Goal: Information Seeking & Learning: Learn about a topic

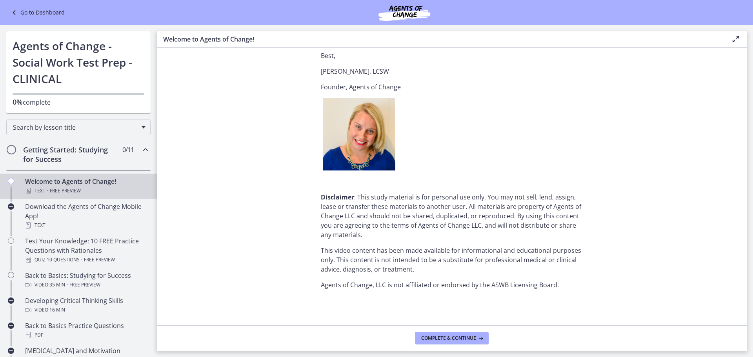
scroll to position [945, 0]
click at [459, 342] on button "Complete & continue" at bounding box center [452, 338] width 74 height 13
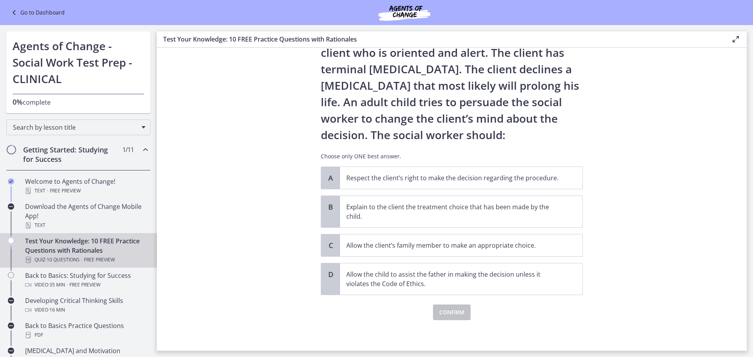
scroll to position [46, 0]
click at [477, 278] on p "Allow the child to assist the father in making the decision unless it violates …" at bounding box center [453, 278] width 214 height 19
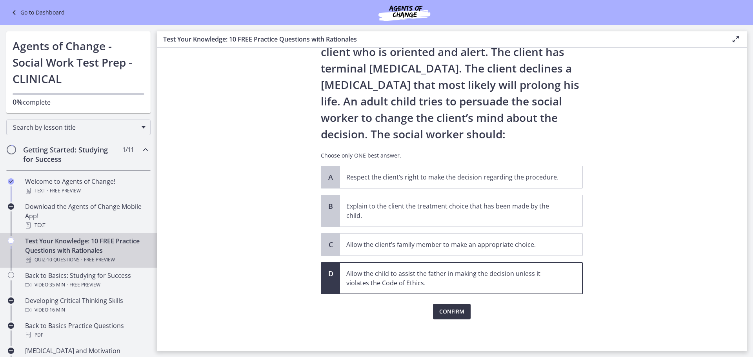
click at [442, 311] on span "Confirm" at bounding box center [451, 311] width 25 height 9
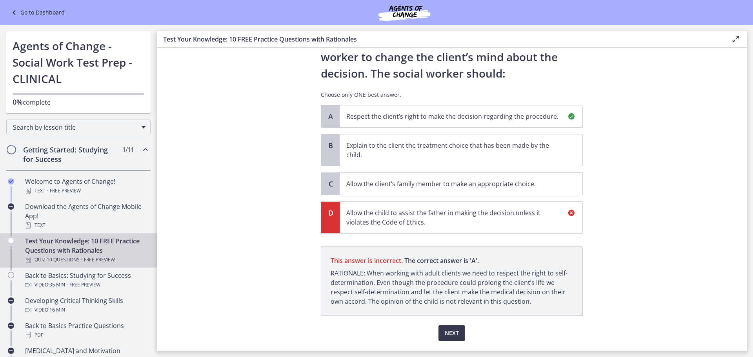
scroll to position [128, 0]
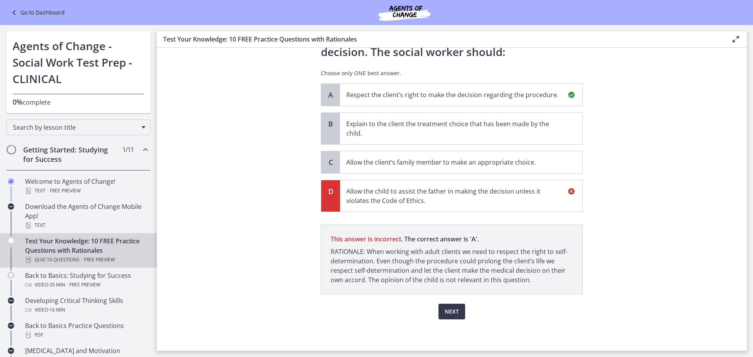
click at [554, 93] on p "Respect the client’s right to make the decision regarding the procedure." at bounding box center [453, 94] width 214 height 9
click at [453, 308] on span "Next" at bounding box center [452, 311] width 14 height 9
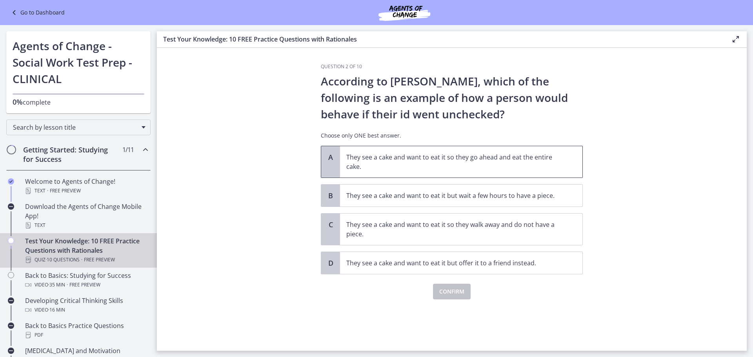
click at [506, 155] on p "They see a cake and want to eat it so they go ahead and eat the entire cake." at bounding box center [453, 162] width 214 height 19
click at [460, 291] on span "Confirm" at bounding box center [451, 291] width 25 height 9
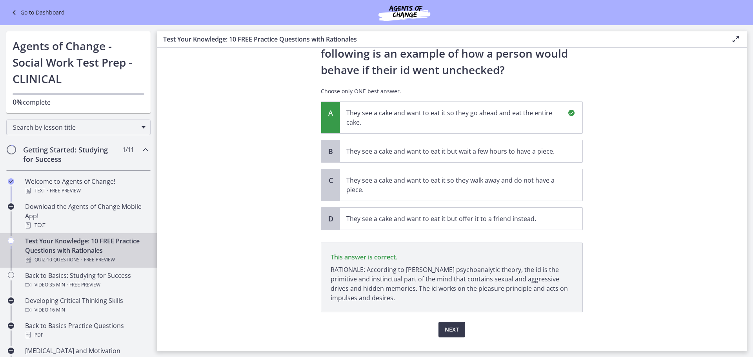
scroll to position [62, 0]
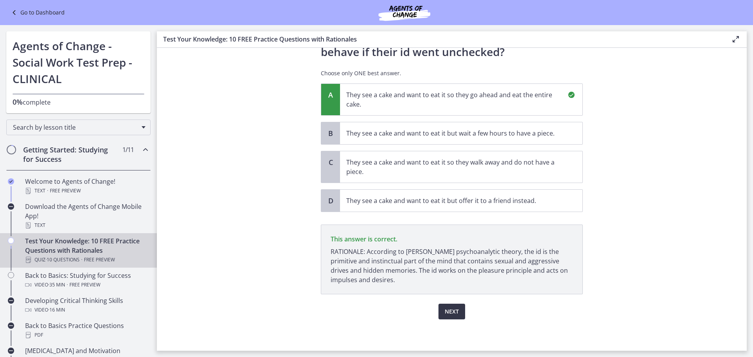
click at [440, 313] on button "Next" at bounding box center [452, 312] width 27 height 16
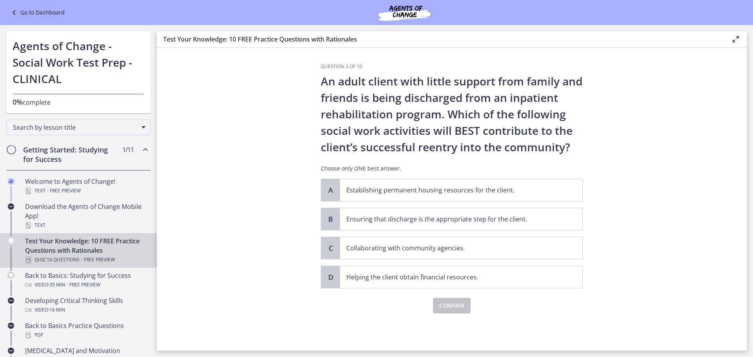
scroll to position [0, 0]
click at [428, 216] on p "Ensuring that discharge is the appropriate step for the client." at bounding box center [453, 219] width 214 height 9
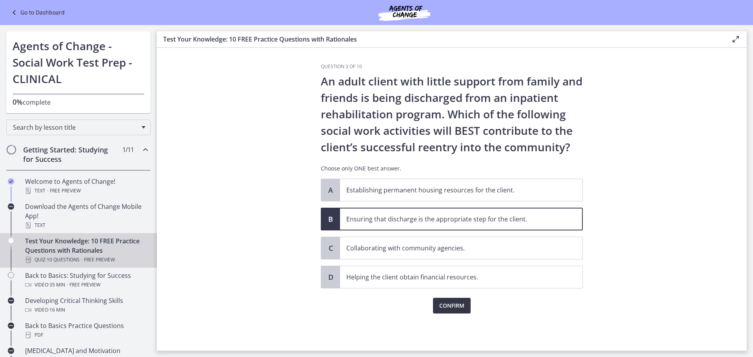
click at [444, 306] on span "Confirm" at bounding box center [451, 305] width 25 height 9
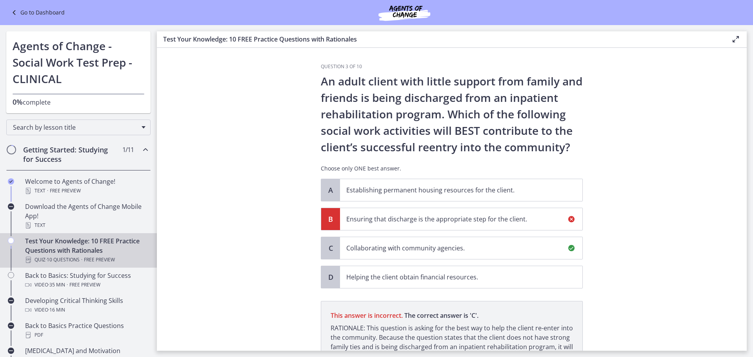
scroll to position [86, 0]
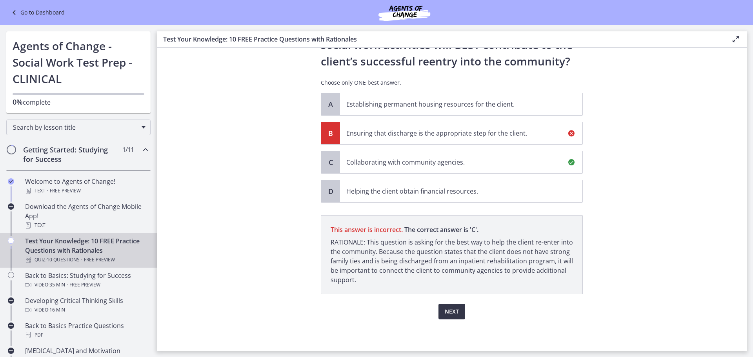
click at [446, 309] on span "Next" at bounding box center [452, 311] width 14 height 9
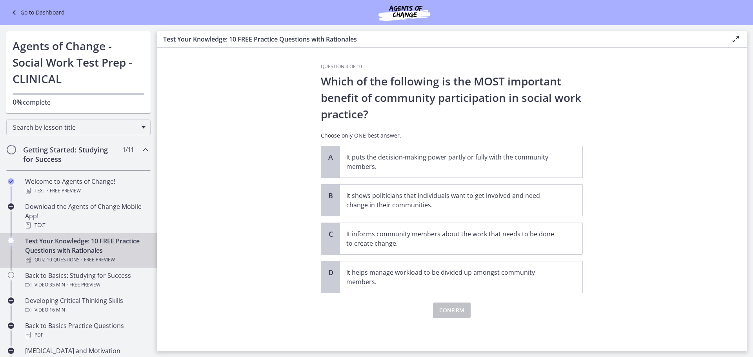
scroll to position [0, 0]
click at [543, 174] on span "It puts the decision-making power partly or fully with the community members." at bounding box center [461, 161] width 242 height 31
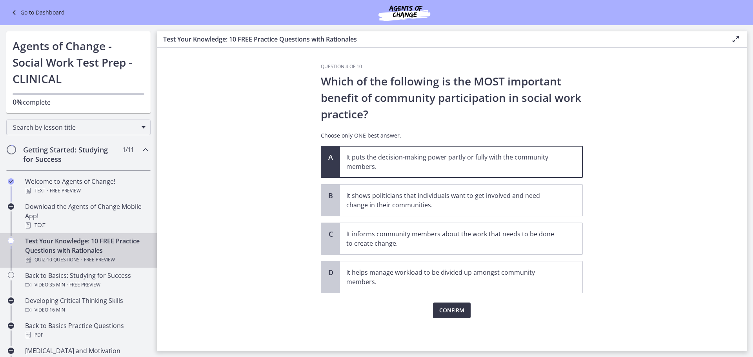
click at [441, 306] on span "Confirm" at bounding box center [451, 310] width 25 height 9
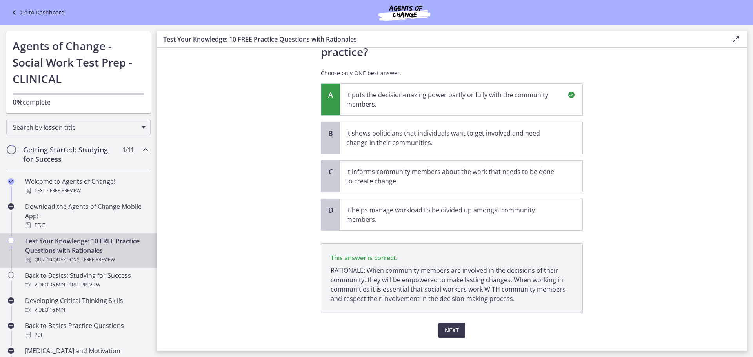
scroll to position [81, 0]
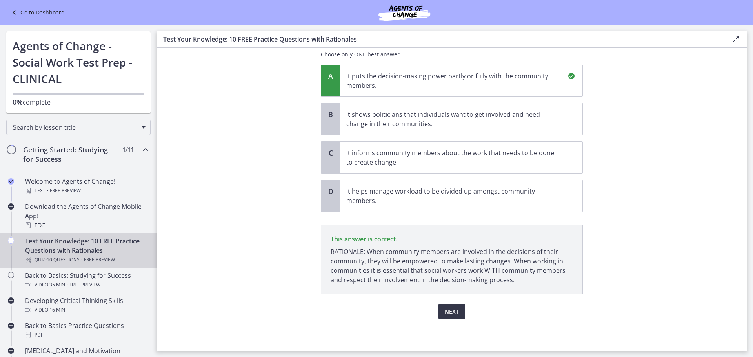
click at [445, 313] on span "Next" at bounding box center [452, 311] width 14 height 9
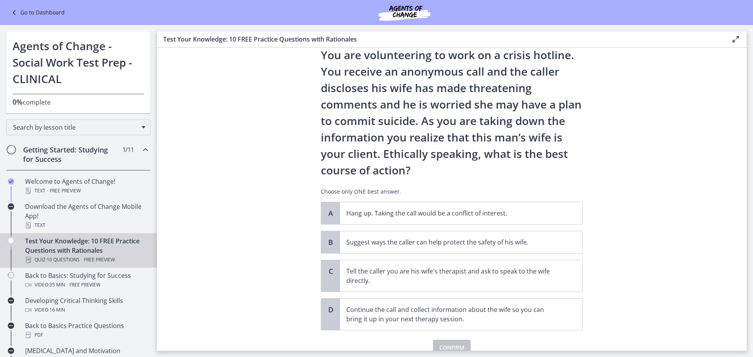
scroll to position [39, 0]
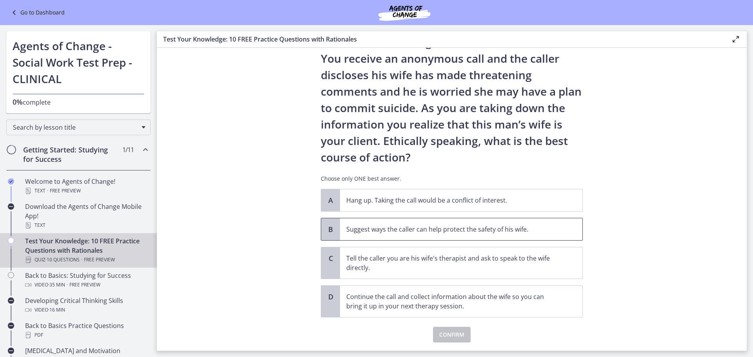
click at [548, 224] on span "Suggest ways the caller can help protect the safety of his wife." at bounding box center [461, 230] width 242 height 22
click at [456, 337] on span "Confirm" at bounding box center [451, 334] width 25 height 9
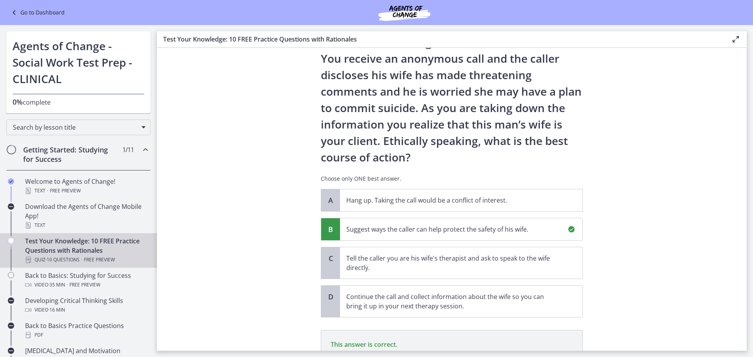
scroll to position [135, 0]
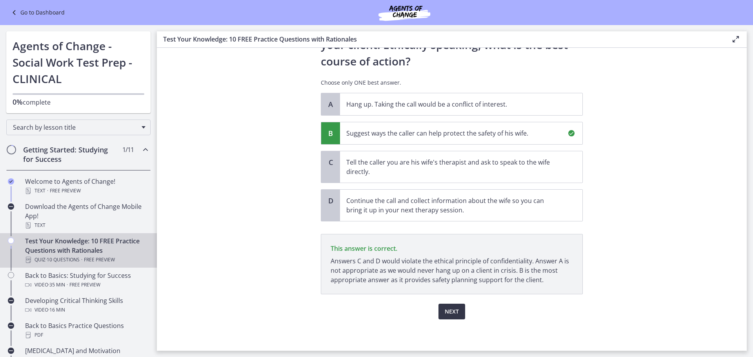
click at [445, 312] on span "Next" at bounding box center [452, 311] width 14 height 9
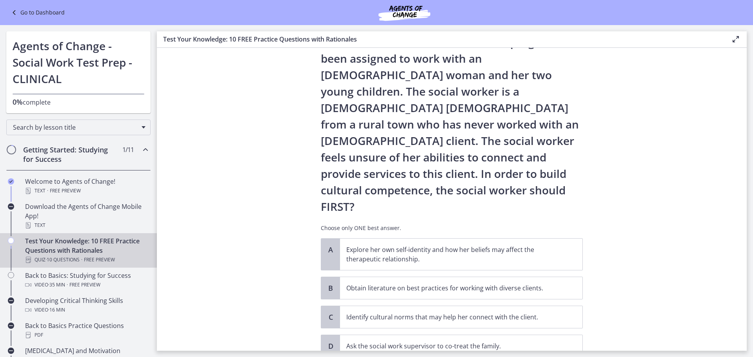
scroll to position [69, 0]
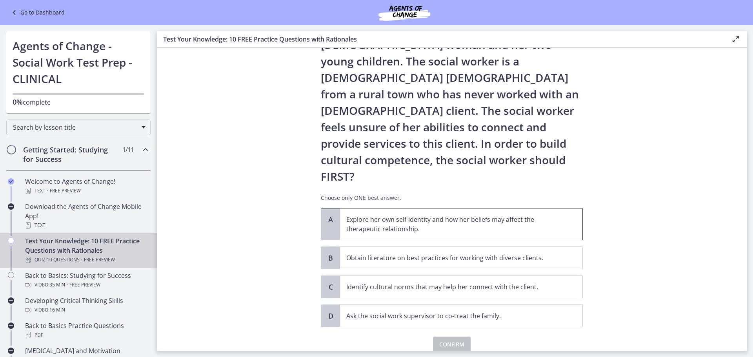
click at [459, 215] on p "Explore her own self-identity and how her beliefs may affect the therapeutic re…" at bounding box center [453, 224] width 214 height 19
click at [454, 340] on span "Confirm" at bounding box center [451, 344] width 25 height 9
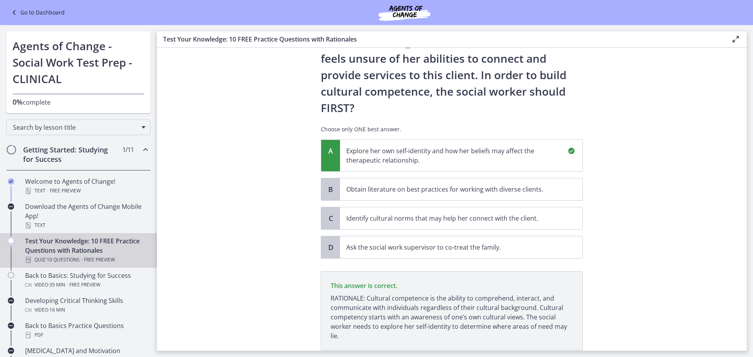
scroll to position [161, 0]
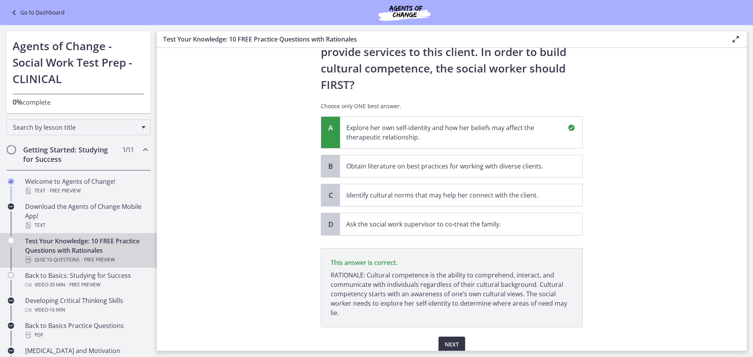
click at [452, 340] on span "Next" at bounding box center [452, 344] width 14 height 9
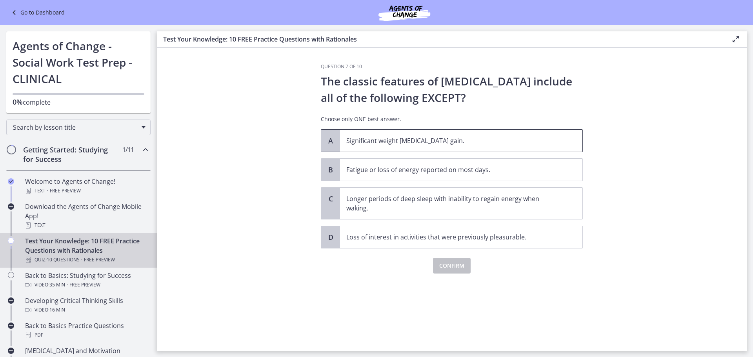
click at [484, 138] on p "Significant weight [MEDICAL_DATA] gain." at bounding box center [453, 140] width 214 height 9
click at [459, 265] on span "Confirm" at bounding box center [451, 265] width 25 height 9
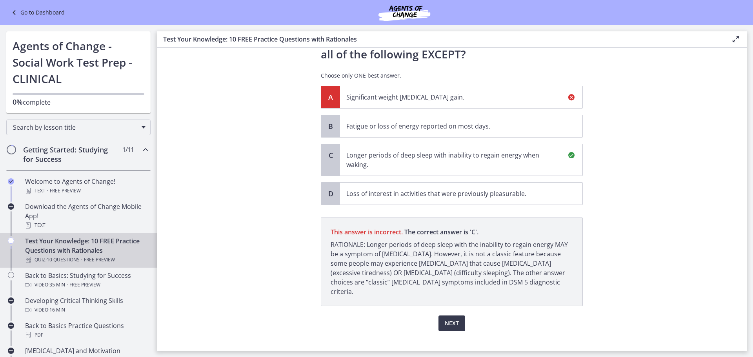
scroll to position [46, 0]
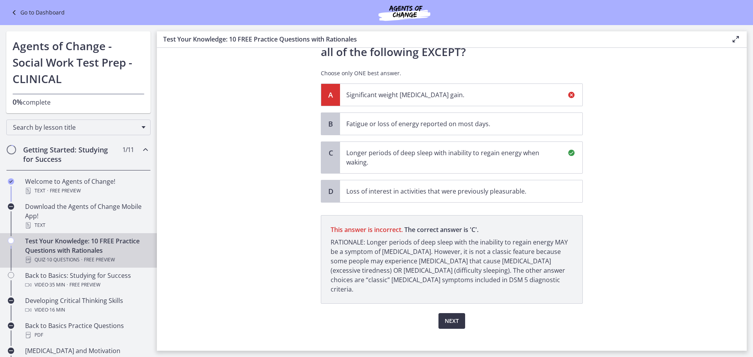
click at [445, 317] on span "Next" at bounding box center [452, 321] width 14 height 9
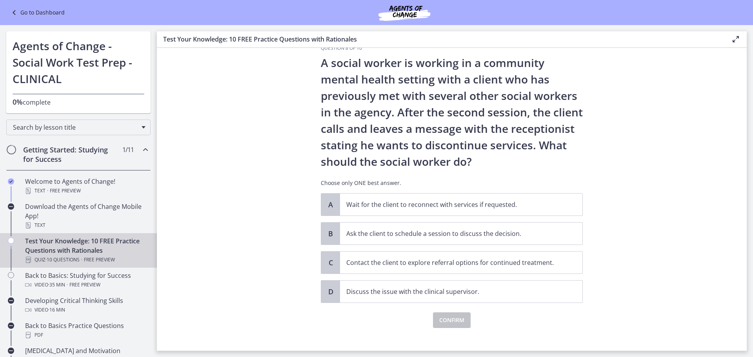
scroll to position [27, 0]
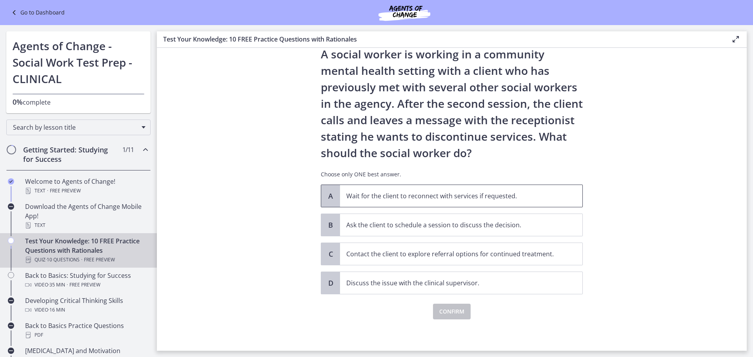
click at [504, 202] on span "Wait for the client to reconnect with services if requested." at bounding box center [461, 196] width 242 height 22
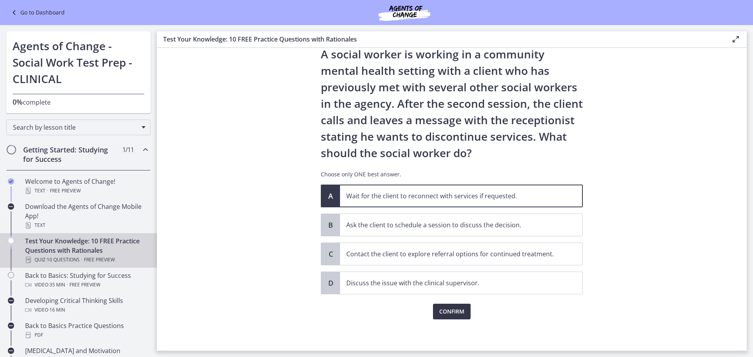
click at [443, 315] on span "Confirm" at bounding box center [451, 311] width 25 height 9
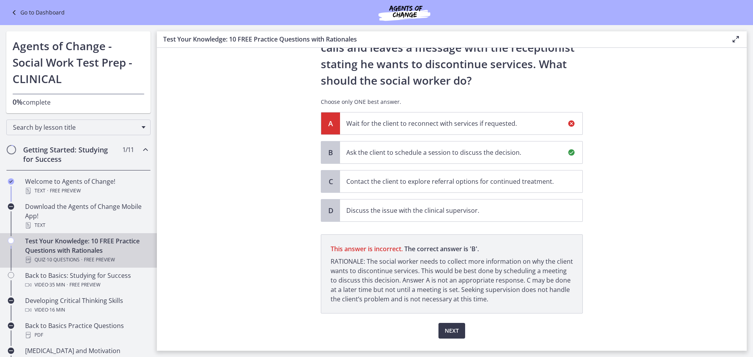
scroll to position [119, 0]
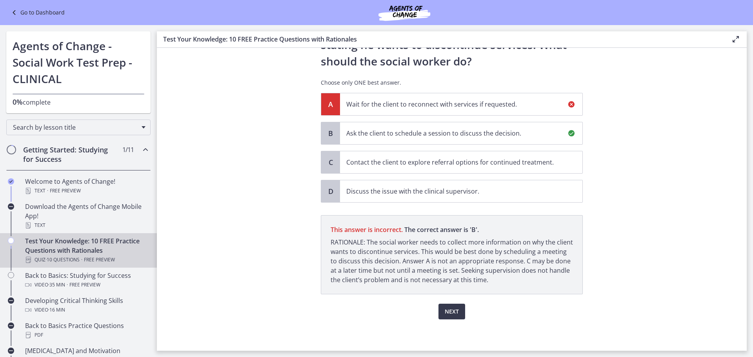
click at [463, 306] on div "Next" at bounding box center [452, 307] width 262 height 25
click at [448, 310] on span "Next" at bounding box center [452, 311] width 14 height 9
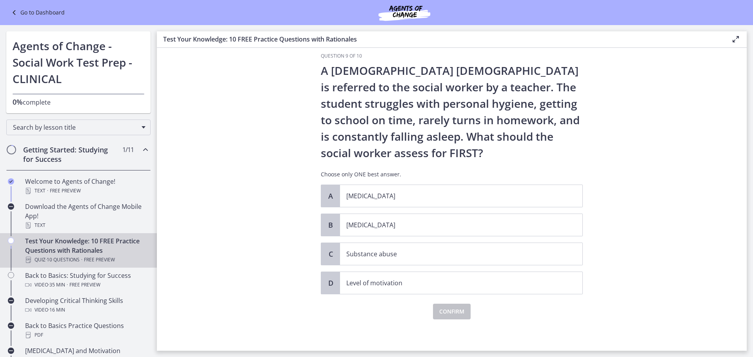
scroll to position [0, 0]
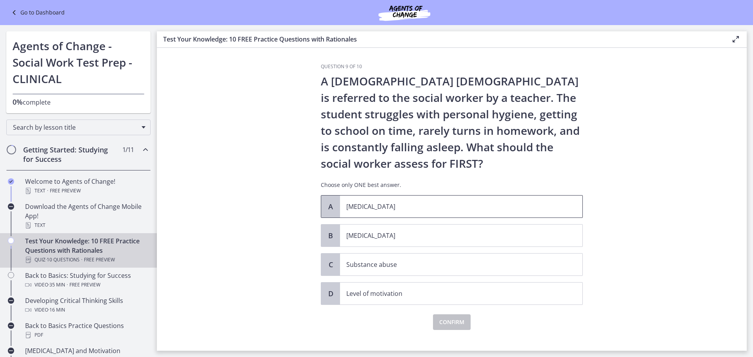
click at [507, 204] on p "[MEDICAL_DATA]" at bounding box center [453, 206] width 214 height 9
click at [395, 239] on p "[MEDICAL_DATA]" at bounding box center [453, 235] width 214 height 9
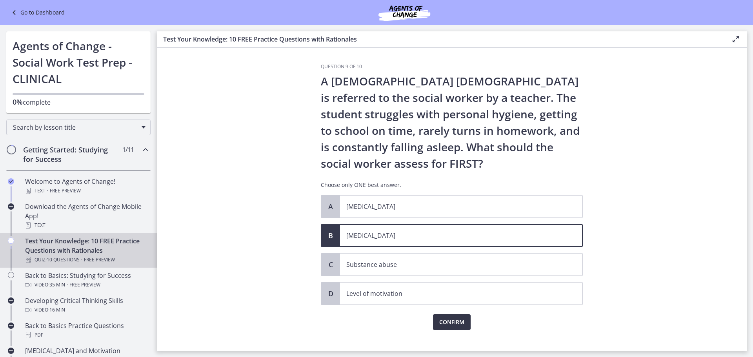
click at [445, 316] on button "Confirm" at bounding box center [452, 323] width 38 height 16
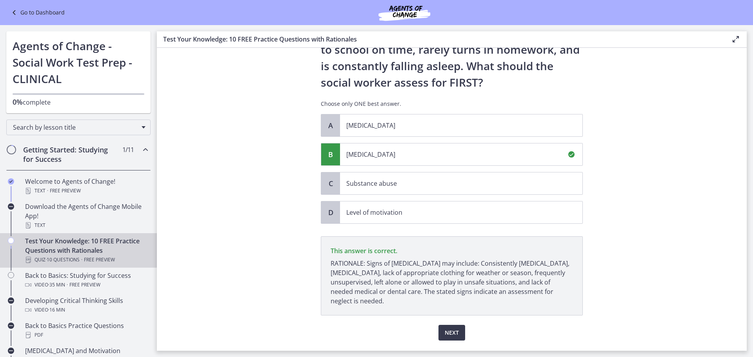
scroll to position [102, 0]
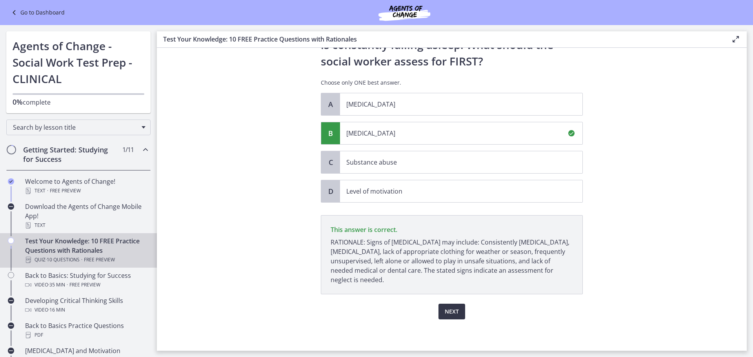
click at [452, 311] on span "Next" at bounding box center [452, 311] width 14 height 9
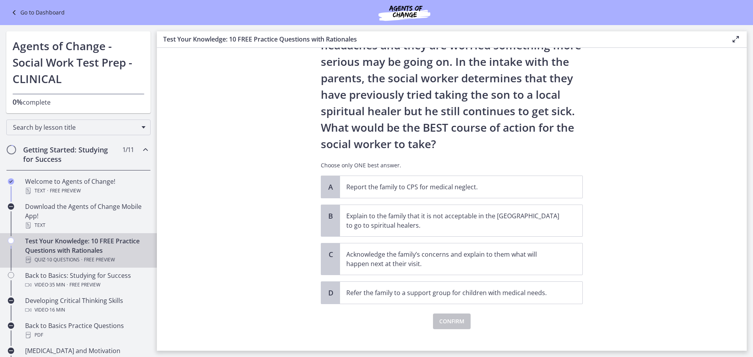
scroll to position [112, 0]
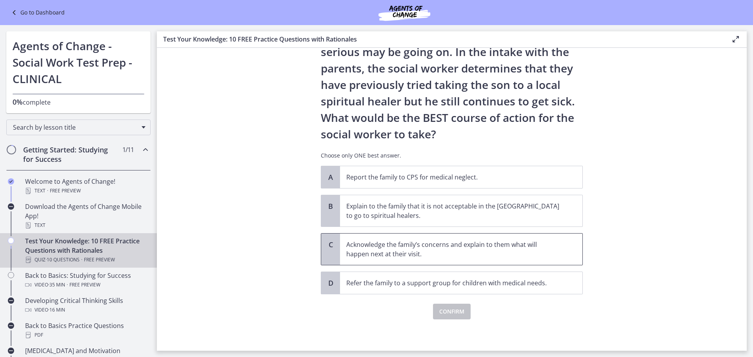
click at [556, 248] on p "Acknowledge the family’s concerns and explain to them what will happen next at …" at bounding box center [453, 249] width 214 height 19
click at [462, 307] on button "Confirm" at bounding box center [452, 312] width 38 height 16
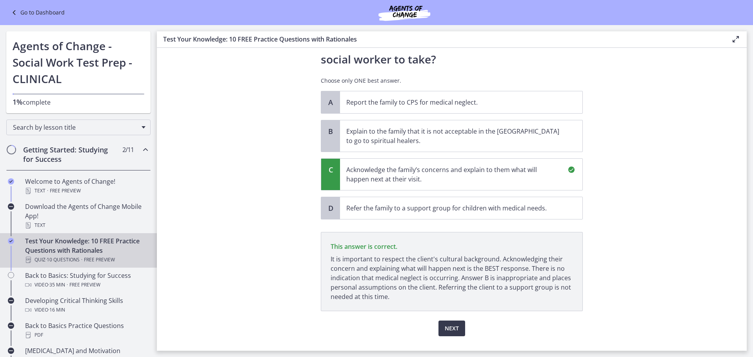
scroll to position [204, 0]
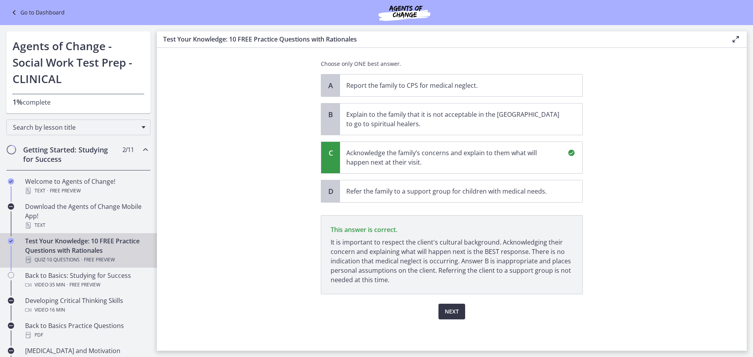
click at [445, 315] on span "Next" at bounding box center [452, 311] width 14 height 9
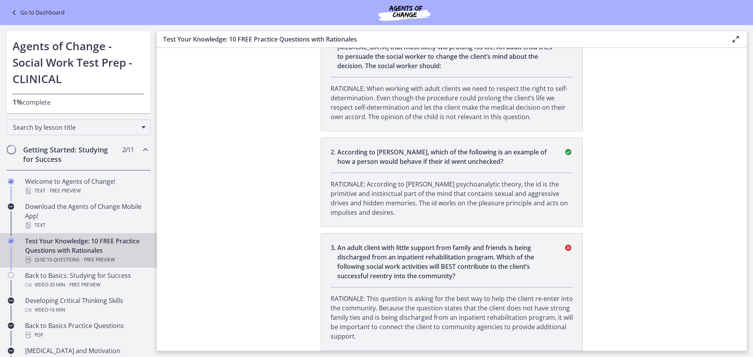
scroll to position [0, 0]
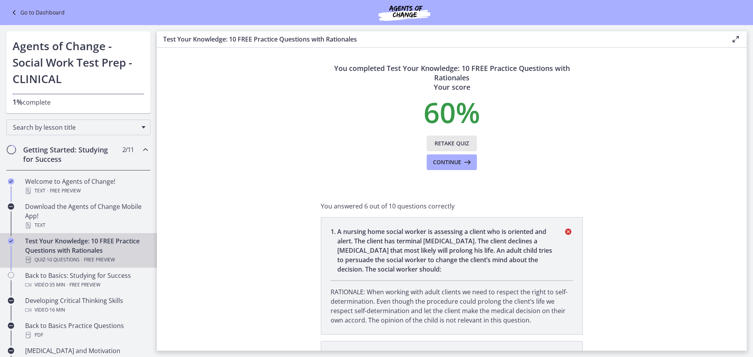
click at [445, 141] on span "Retake Quiz" at bounding box center [452, 143] width 35 height 9
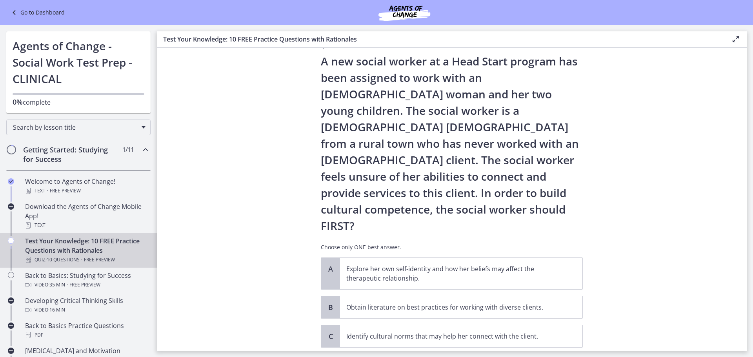
scroll to position [39, 0]
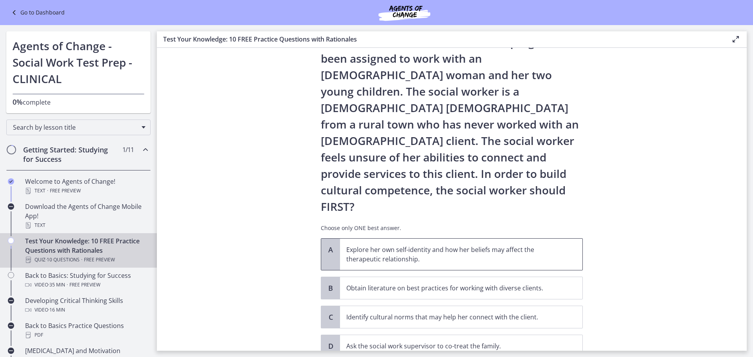
click at [455, 245] on p "Explore her own self-identity and how her beliefs may affect the therapeutic re…" at bounding box center [453, 254] width 214 height 19
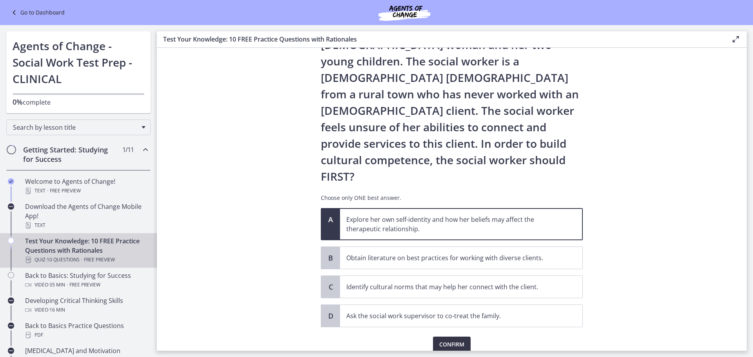
click at [450, 340] on span "Confirm" at bounding box center [451, 344] width 25 height 9
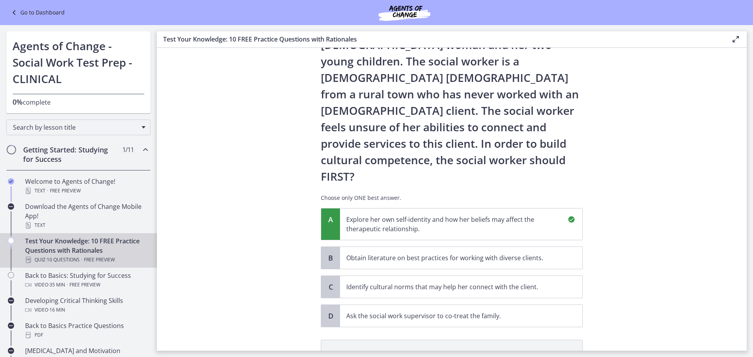
scroll to position [161, 0]
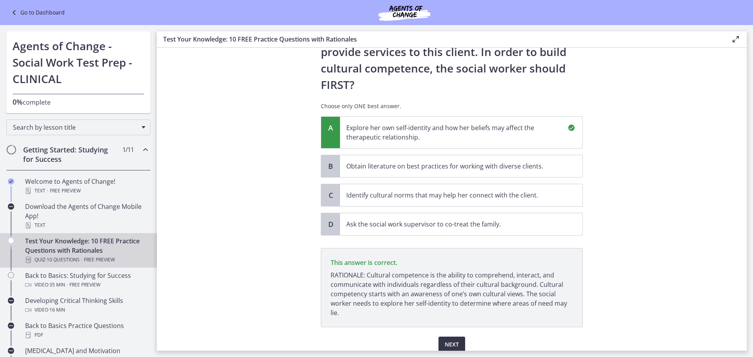
click at [453, 340] on span "Next" at bounding box center [452, 344] width 14 height 9
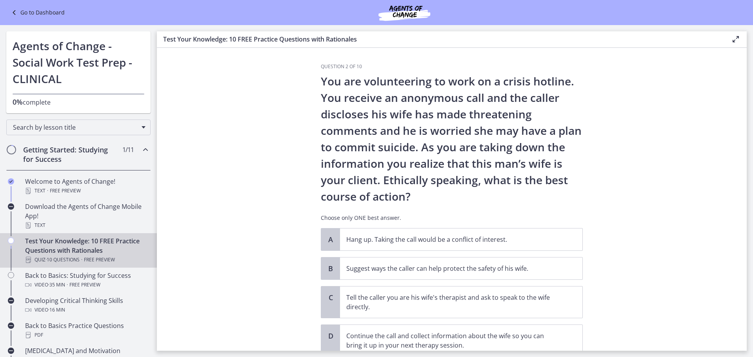
scroll to position [39, 0]
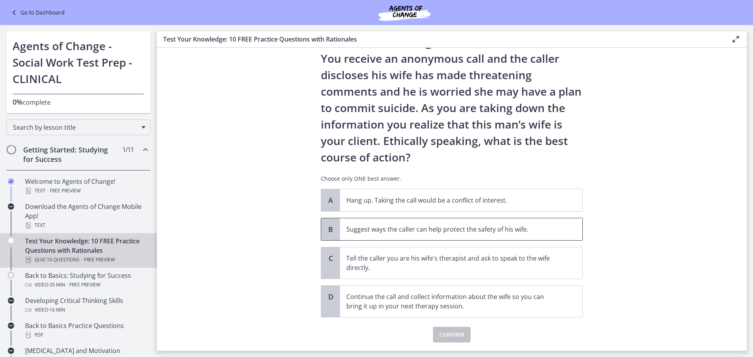
click at [501, 228] on p "Suggest ways the caller can help protect the safety of his wife." at bounding box center [453, 229] width 214 height 9
click at [462, 335] on button "Confirm" at bounding box center [452, 335] width 38 height 16
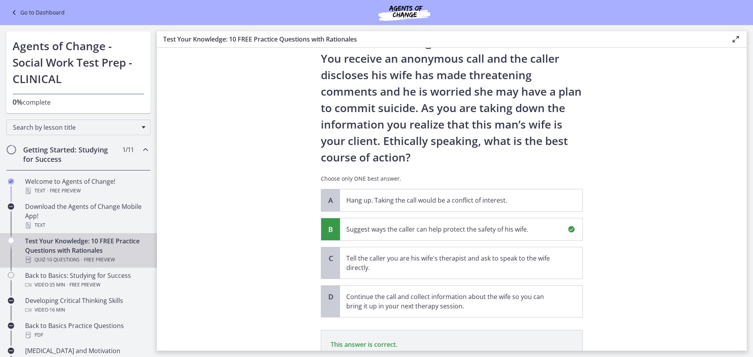
scroll to position [135, 0]
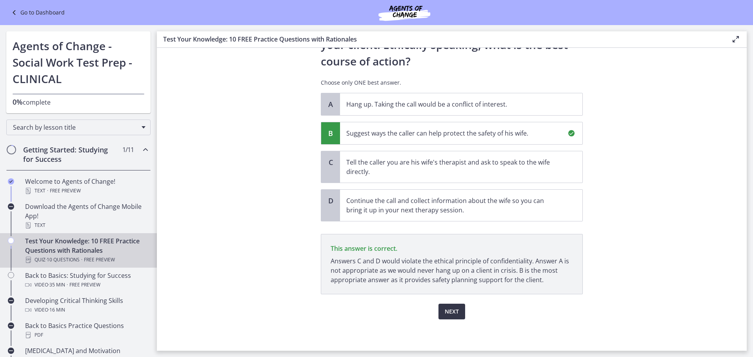
click at [454, 310] on span "Next" at bounding box center [452, 311] width 14 height 9
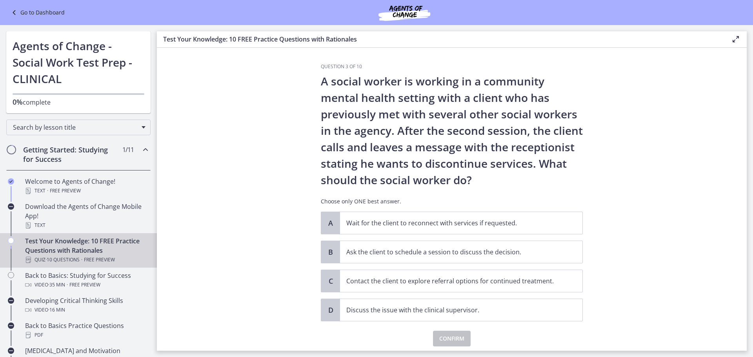
scroll to position [27, 0]
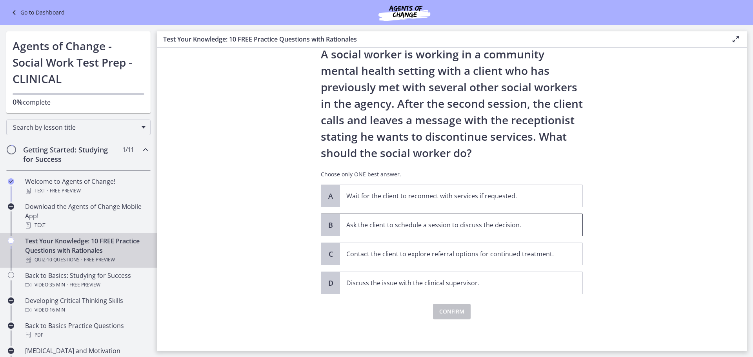
click at [452, 228] on p "Ask the client to schedule a session to discuss the decision." at bounding box center [453, 224] width 214 height 9
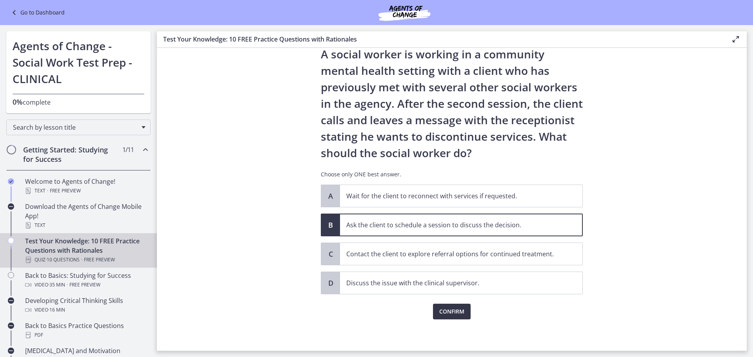
click at [439, 314] on span "Confirm" at bounding box center [451, 311] width 25 height 9
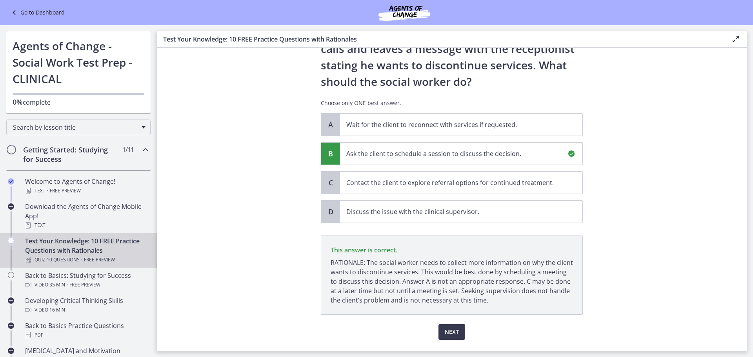
scroll to position [119, 0]
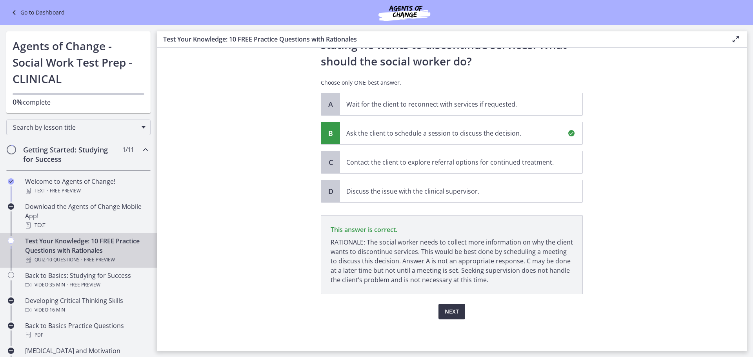
click at [451, 310] on span "Next" at bounding box center [452, 311] width 14 height 9
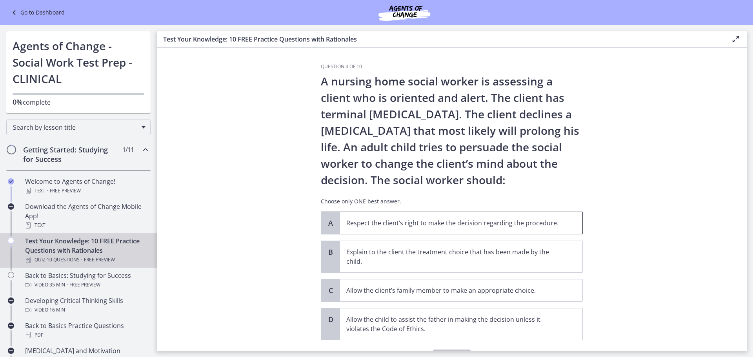
click at [509, 228] on p "Respect the client’s right to make the decision regarding the procedure." at bounding box center [453, 223] width 214 height 9
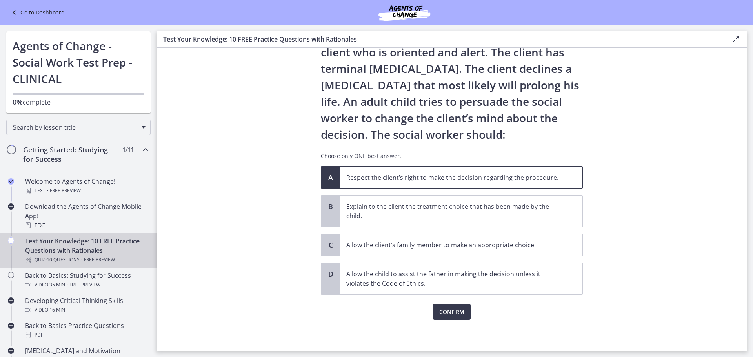
scroll to position [46, 0]
click at [459, 312] on span "Confirm" at bounding box center [451, 311] width 25 height 9
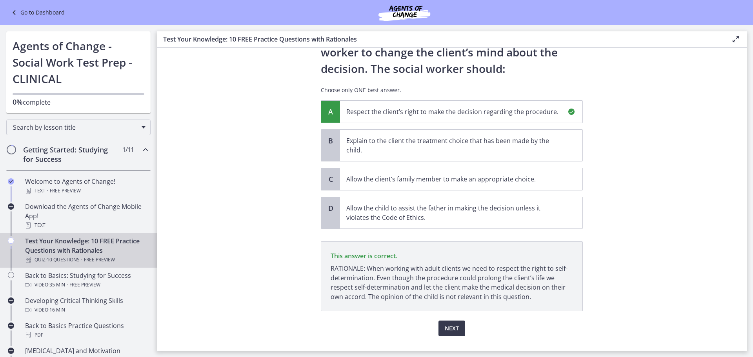
scroll to position [128, 0]
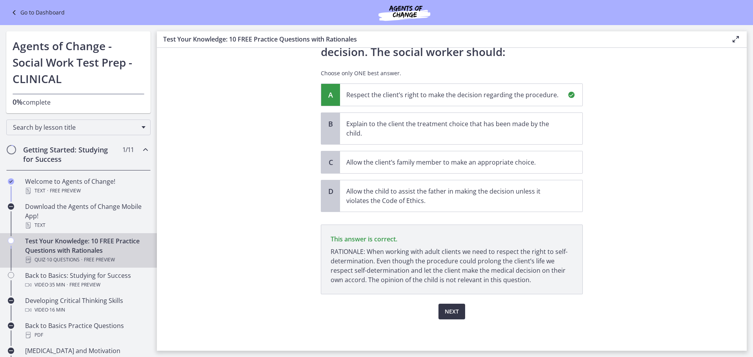
click at [445, 310] on span "Next" at bounding box center [452, 311] width 14 height 9
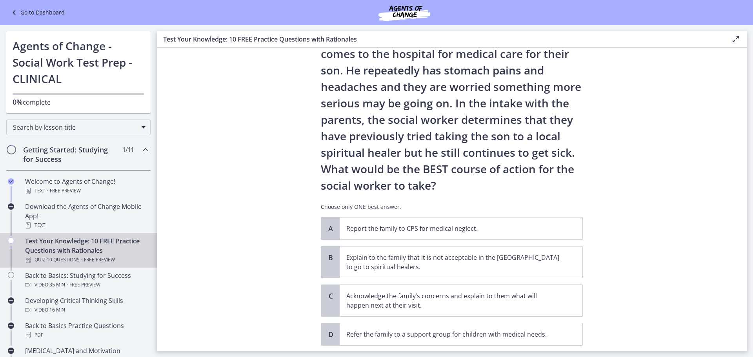
scroll to position [78, 0]
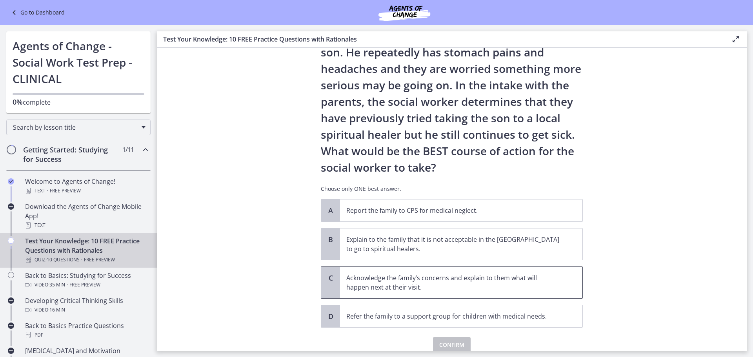
click at [450, 278] on p "Acknowledge the family’s concerns and explain to them what will happen next at …" at bounding box center [453, 282] width 214 height 19
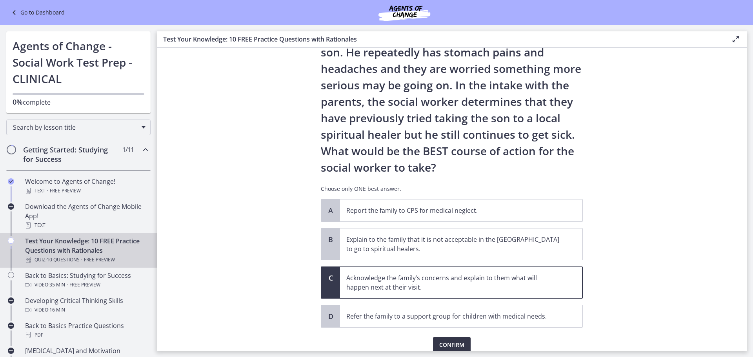
click at [439, 344] on span "Confirm" at bounding box center [451, 345] width 25 height 9
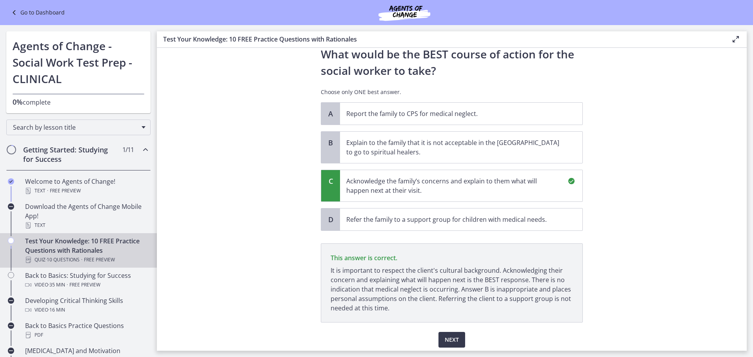
scroll to position [204, 0]
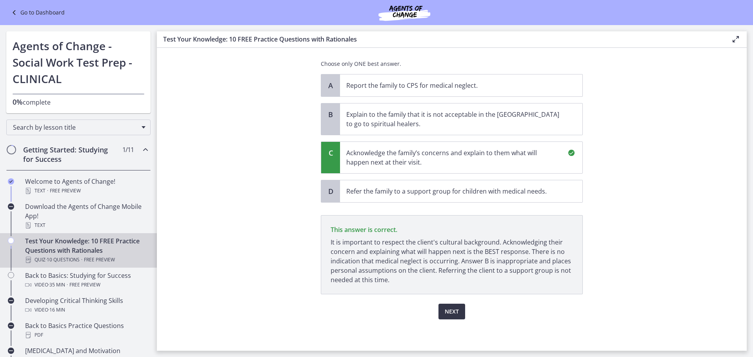
click at [453, 315] on span "Next" at bounding box center [452, 311] width 14 height 9
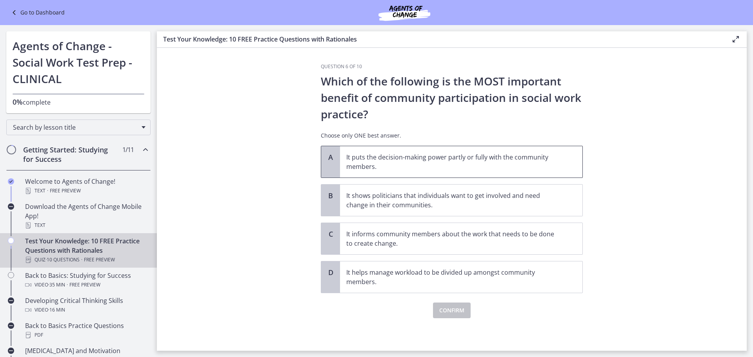
click at [417, 157] on p "It puts the decision-making power partly or fully with the community members." at bounding box center [453, 162] width 214 height 19
click at [454, 310] on span "Confirm" at bounding box center [451, 310] width 25 height 9
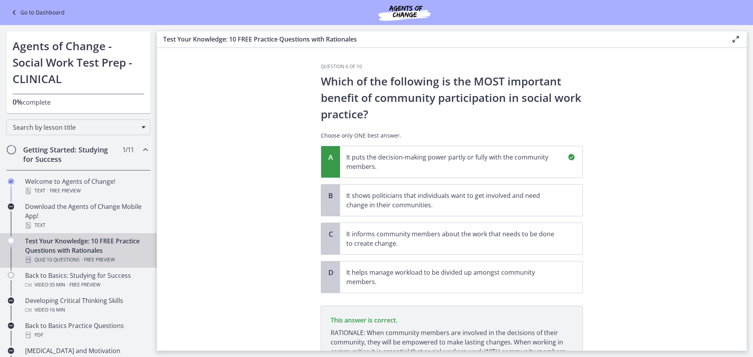
scroll to position [81, 0]
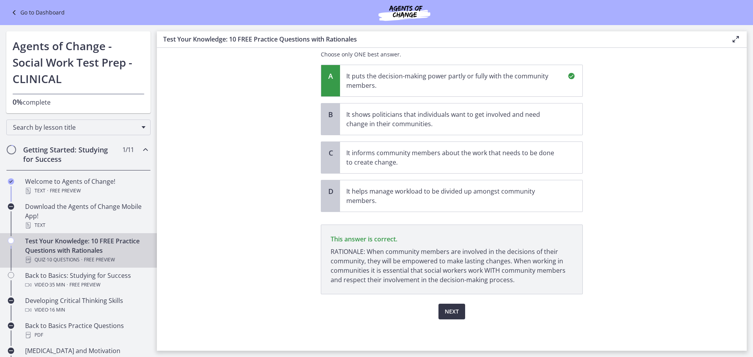
click at [445, 314] on span "Next" at bounding box center [452, 311] width 14 height 9
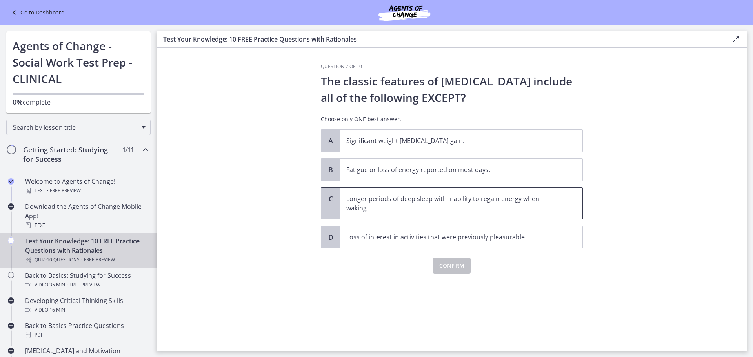
click at [539, 210] on p "Longer periods of deep sleep with inability to regain energy when waking." at bounding box center [453, 203] width 214 height 19
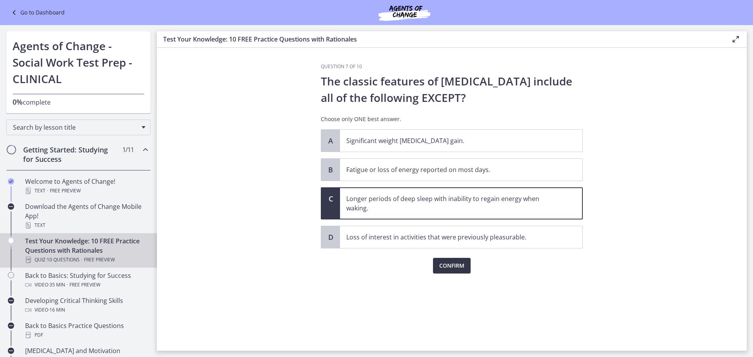
click at [458, 269] on span "Confirm" at bounding box center [451, 265] width 25 height 9
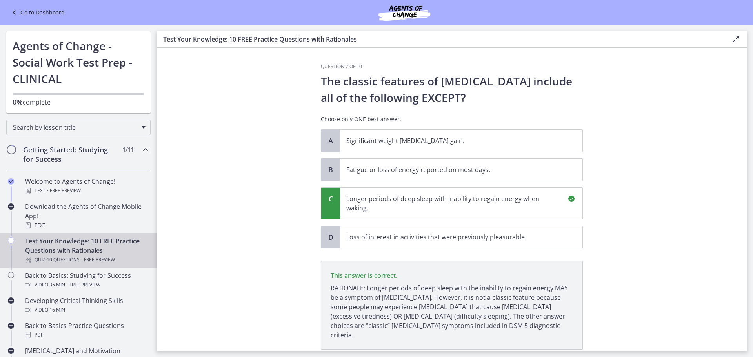
scroll to position [46, 0]
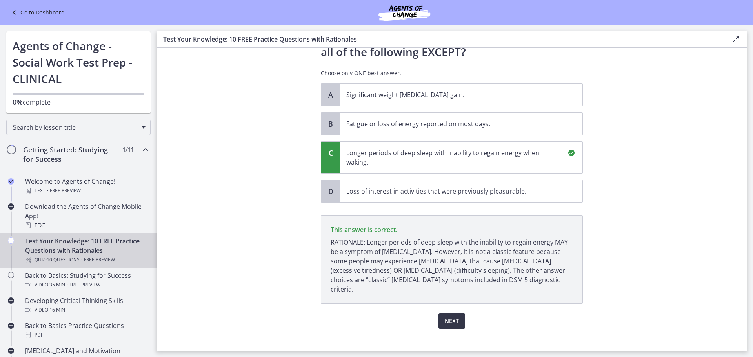
click at [445, 317] on span "Next" at bounding box center [452, 321] width 14 height 9
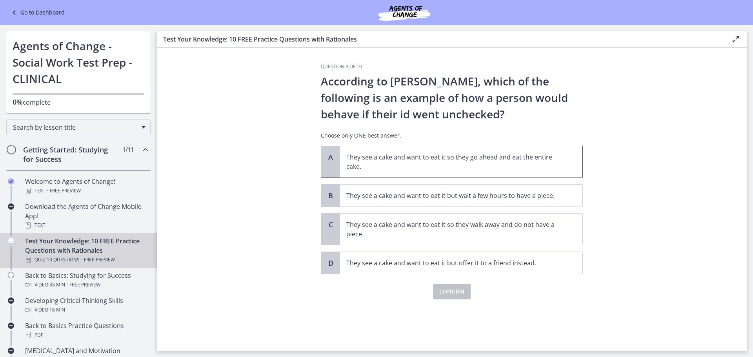
click at [530, 159] on p "They see a cake and want to eat it so they go ahead and eat the entire cake." at bounding box center [453, 162] width 214 height 19
click at [455, 293] on span "Confirm" at bounding box center [451, 291] width 25 height 9
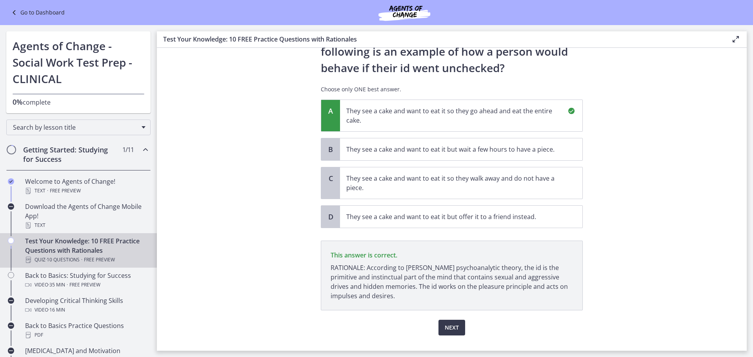
scroll to position [62, 0]
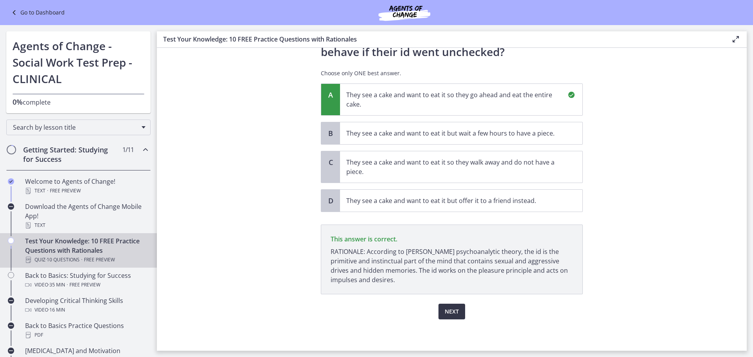
click at [441, 312] on button "Next" at bounding box center [452, 312] width 27 height 16
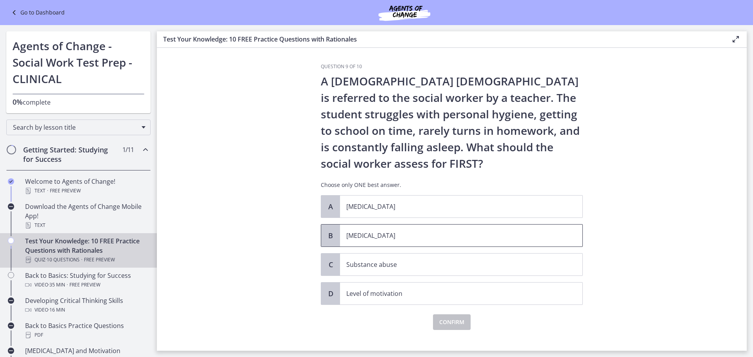
click at [357, 241] on span "[MEDICAL_DATA]" at bounding box center [461, 236] width 242 height 22
click at [451, 322] on span "Confirm" at bounding box center [451, 322] width 25 height 9
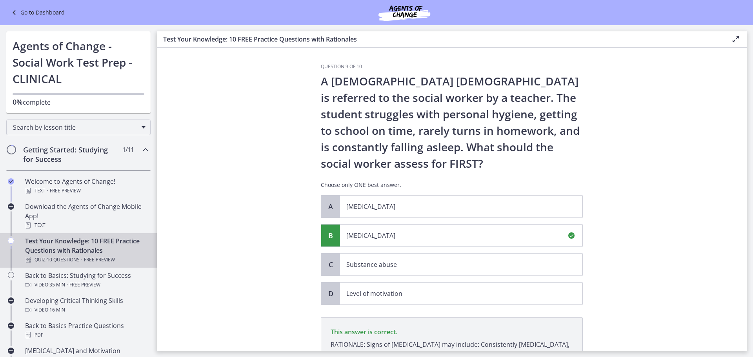
scroll to position [102, 0]
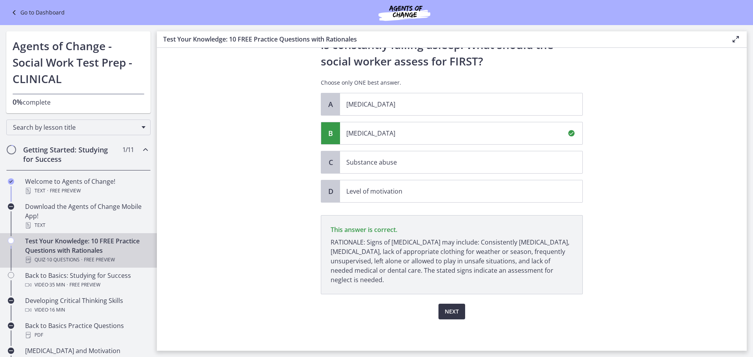
click at [445, 309] on span "Next" at bounding box center [452, 311] width 14 height 9
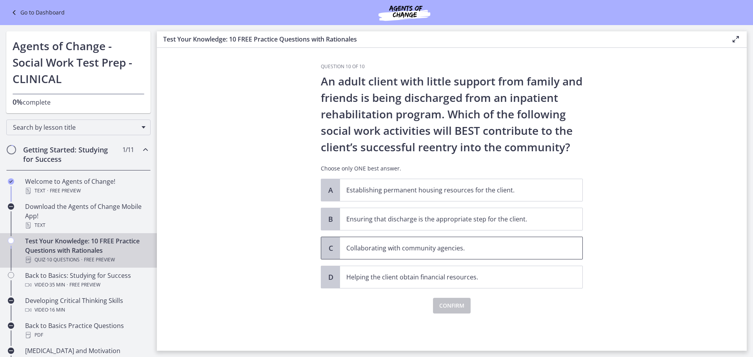
click at [575, 246] on span "Collaborating with community agencies." at bounding box center [461, 248] width 242 height 22
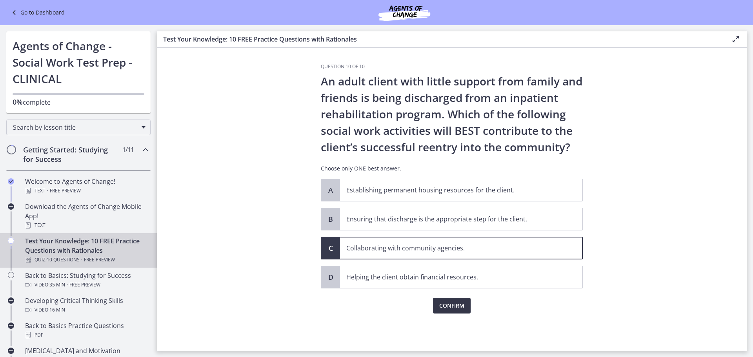
click at [466, 310] on button "Confirm" at bounding box center [452, 306] width 38 height 16
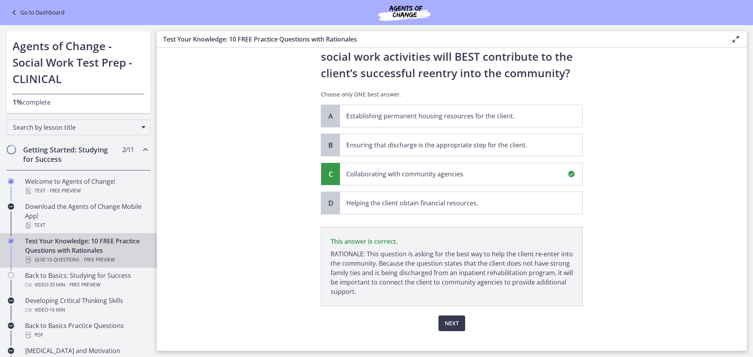
scroll to position [86, 0]
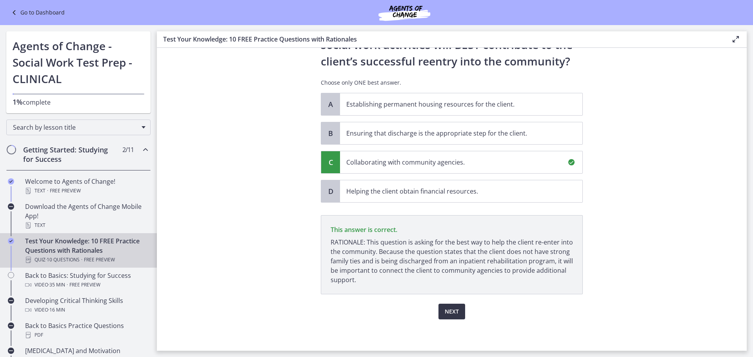
click at [455, 316] on span "Next" at bounding box center [452, 311] width 14 height 9
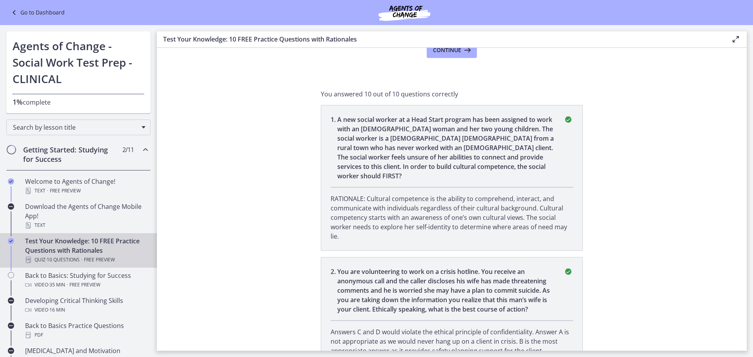
scroll to position [39, 0]
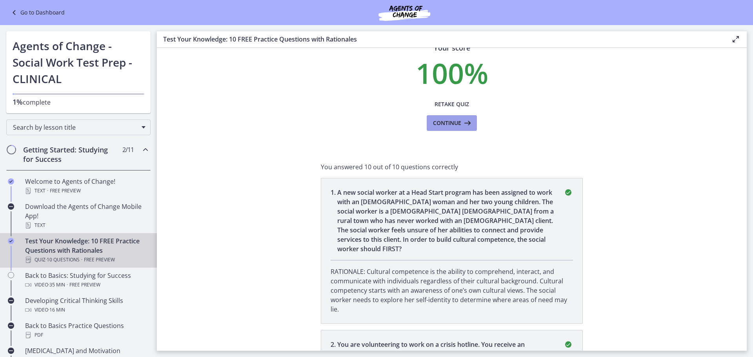
click at [455, 122] on span "Continue" at bounding box center [447, 122] width 28 height 9
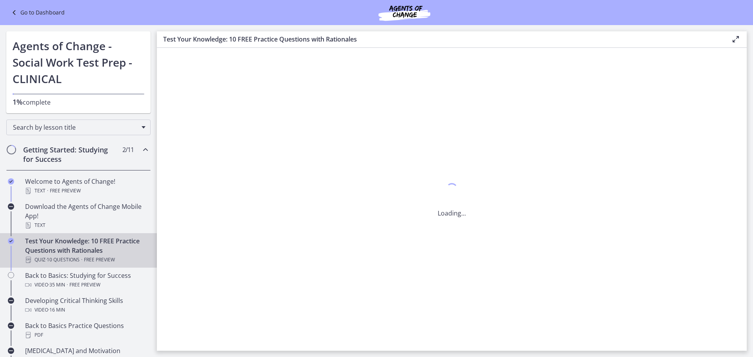
scroll to position [0, 0]
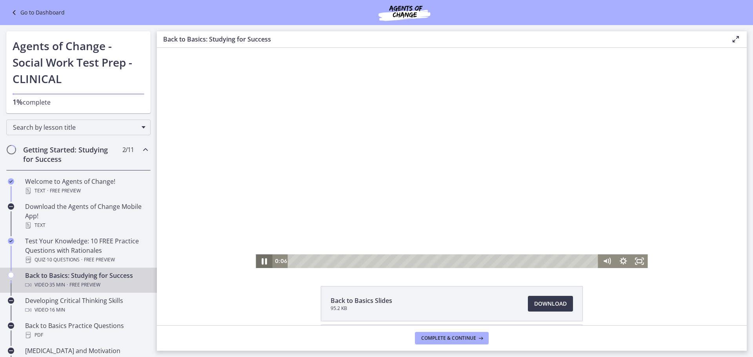
click at [262, 261] on icon "Pause" at bounding box center [264, 262] width 5 height 6
click at [262, 261] on icon "Play Video" at bounding box center [264, 261] width 5 height 7
click at [703, 122] on div "Click for sound @keyframes VOLUME_SMALL_WAVE_FLASH { 0% { opacity: 0; } 33% { o…" at bounding box center [452, 158] width 590 height 220
click at [311, 261] on div "2:21" at bounding box center [444, 262] width 301 height 14
click at [307, 261] on div "1:53" at bounding box center [444, 262] width 301 height 14
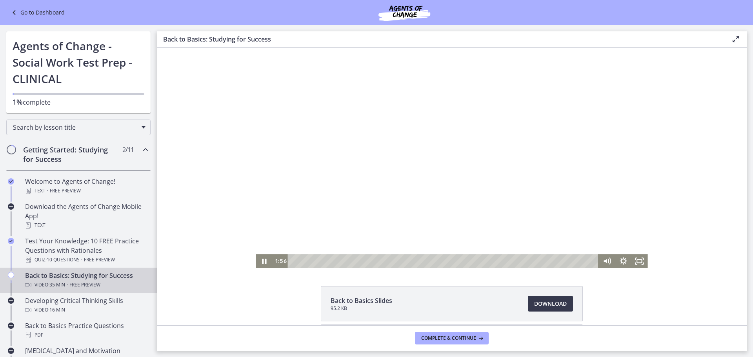
click at [463, 221] on div at bounding box center [452, 158] width 392 height 220
click at [262, 261] on icon "Play Video" at bounding box center [264, 261] width 5 height 7
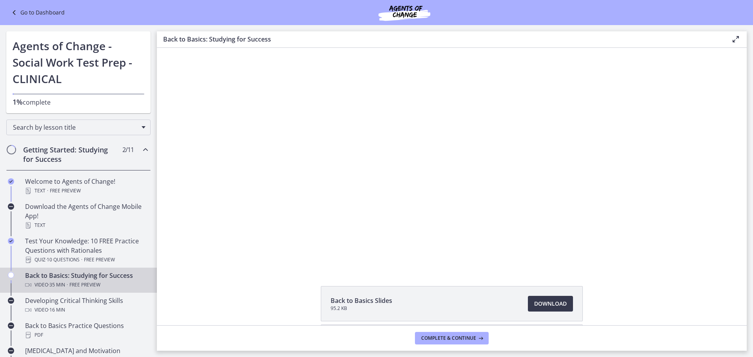
click at [701, 102] on div "Click for sound @keyframes VOLUME_SMALL_WAVE_FLASH { 0% { opacity: 0; } 33% { o…" at bounding box center [452, 158] width 590 height 220
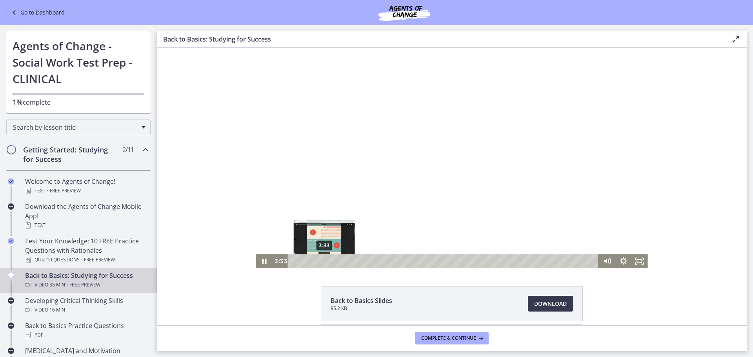
click at [321, 261] on div "3:33" at bounding box center [444, 262] width 301 height 14
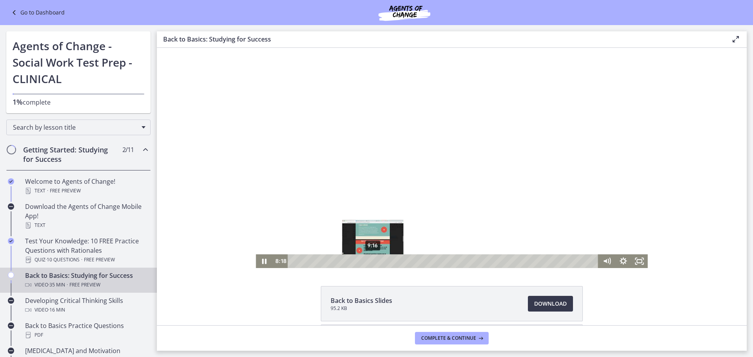
click at [370, 262] on div "9:16" at bounding box center [444, 262] width 301 height 14
click at [375, 261] on div "9:52" at bounding box center [444, 262] width 301 height 14
click at [477, 187] on div at bounding box center [452, 158] width 392 height 220
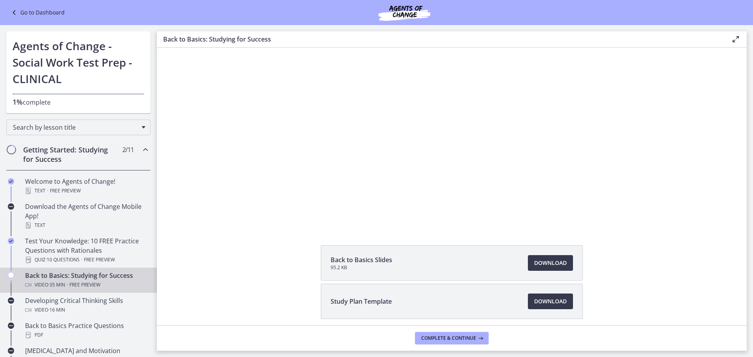
scroll to position [72, 0]
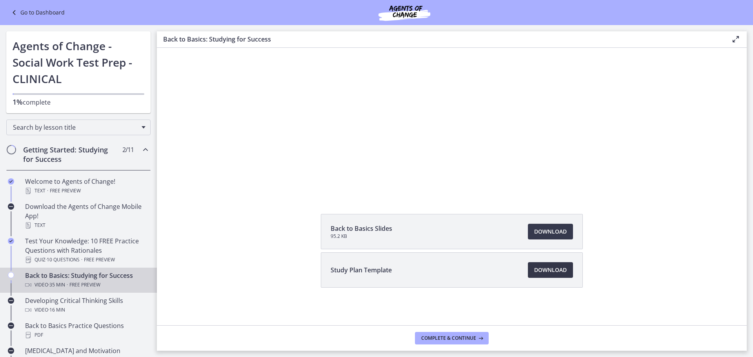
click at [528, 274] on link "Download Opens in a new window" at bounding box center [550, 270] width 45 height 16
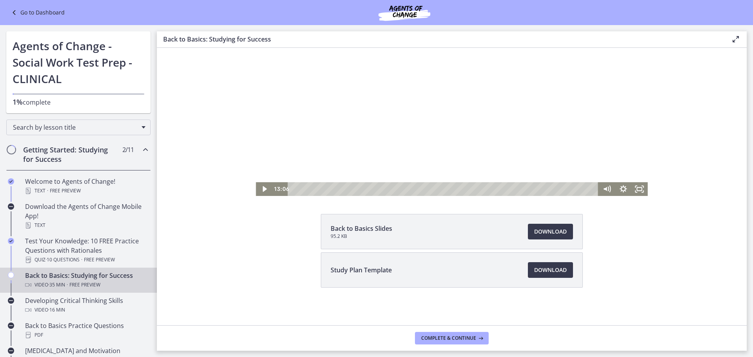
click at [421, 128] on div at bounding box center [452, 86] width 392 height 220
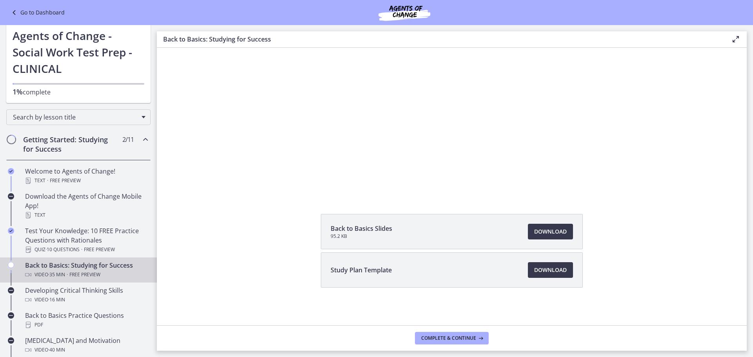
scroll to position [0, 0]
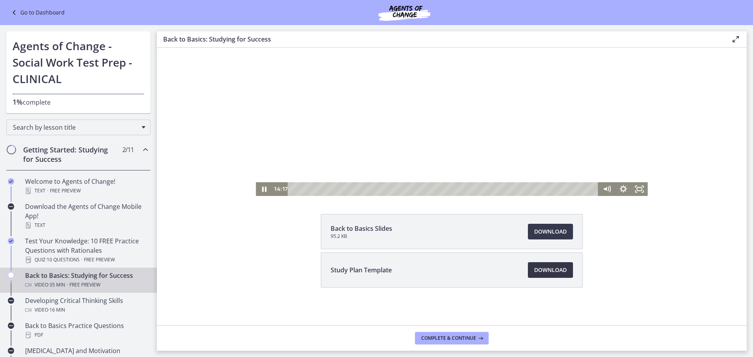
click at [534, 273] on span "Download Opens in a new window" at bounding box center [550, 270] width 33 height 9
click at [495, 108] on div at bounding box center [452, 86] width 392 height 220
click at [347, 86] on div at bounding box center [452, 86] width 392 height 220
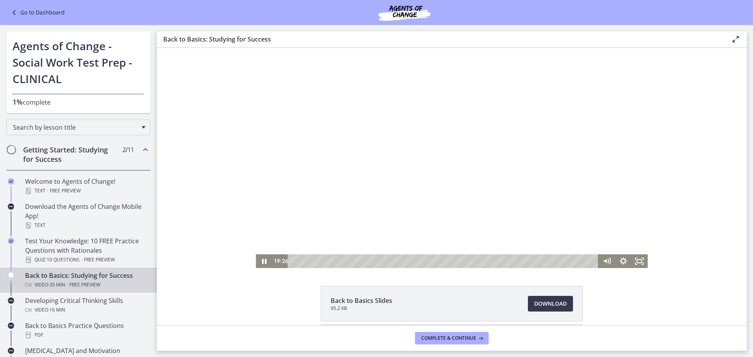
click at [475, 169] on div at bounding box center [452, 158] width 392 height 220
click at [468, 173] on div at bounding box center [452, 158] width 392 height 220
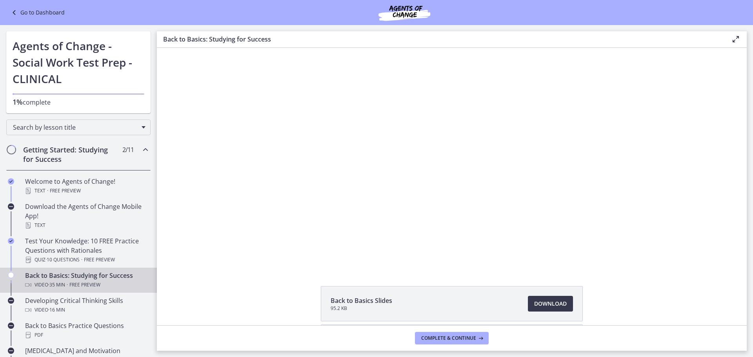
click at [256, 48] on button "Pause: ctfdf6eqvn4c72r5t4t0.mp4" at bounding box center [256, 48] width 0 height 0
click at [256, 48] on button "Play Video: ctfdf6eqvn4c72r5t4t0.mp4" at bounding box center [256, 48] width 0 height 0
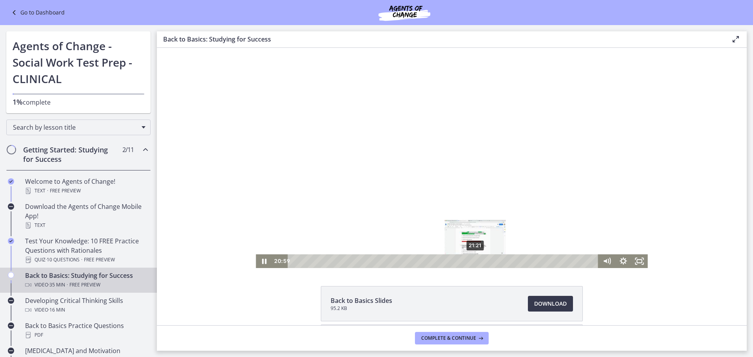
click at [474, 261] on div "21:21" at bounding box center [444, 262] width 301 height 14
click at [480, 260] on div "22:11" at bounding box center [444, 262] width 301 height 14
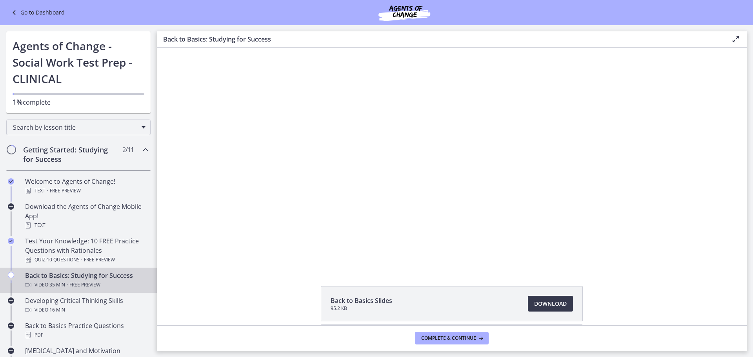
click at [583, 148] on div at bounding box center [452, 158] width 392 height 220
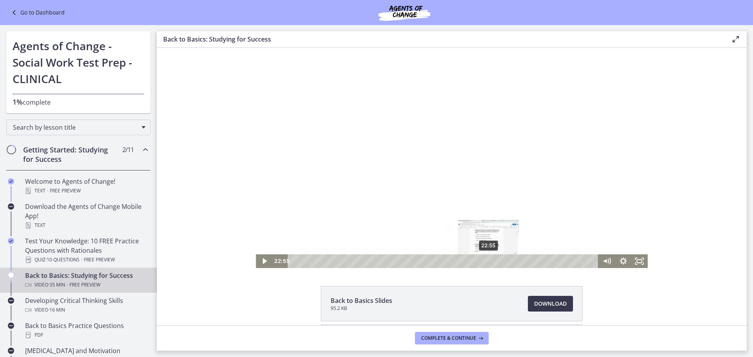
click at [486, 263] on div "22:55" at bounding box center [444, 262] width 301 height 14
click at [492, 261] on div "23:39" at bounding box center [444, 262] width 301 height 14
click at [497, 261] on div "24:07" at bounding box center [444, 262] width 301 height 14
click at [503, 261] on div "24:51" at bounding box center [444, 262] width 301 height 14
click at [263, 263] on icon "Play Video" at bounding box center [265, 262] width 4 height 6
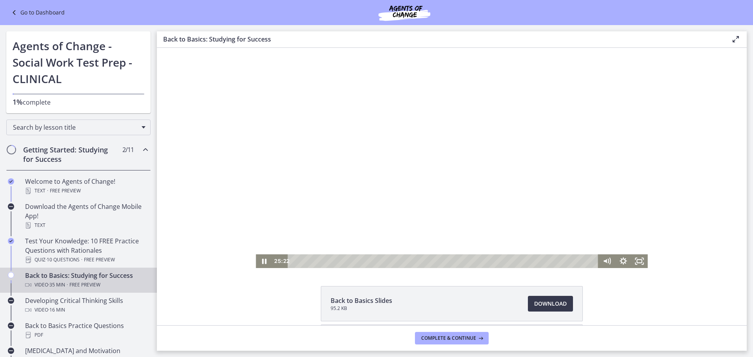
click at [532, 182] on div at bounding box center [452, 158] width 392 height 220
click at [513, 261] on div "26:06" at bounding box center [444, 262] width 301 height 14
click at [525, 261] on div "27:29" at bounding box center [444, 262] width 301 height 14
click at [528, 262] on div "27:54" at bounding box center [444, 262] width 301 height 14
click at [366, 218] on div at bounding box center [452, 158] width 392 height 220
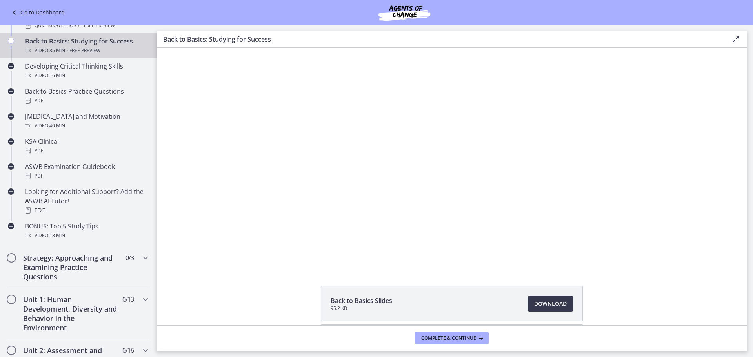
scroll to position [235, 0]
click at [256, 48] on button "Pause: ctfdf6eqvn4c72r5t4t0.mp4" at bounding box center [256, 48] width 0 height 0
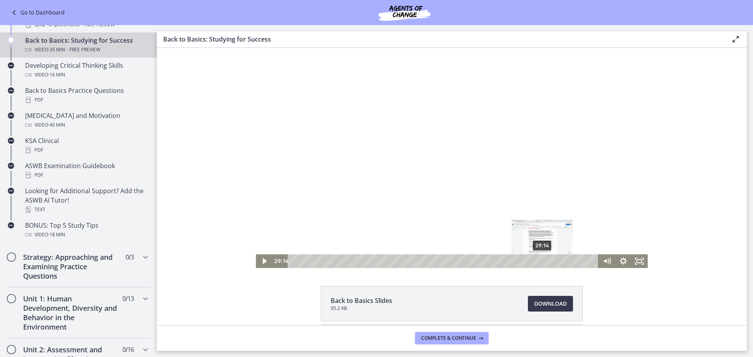
click at [540, 259] on div "29:14" at bounding box center [444, 262] width 301 height 14
click at [545, 262] on div "29:53" at bounding box center [444, 262] width 301 height 14
click at [553, 262] on div "30:48" at bounding box center [444, 262] width 301 height 14
click at [558, 260] on div "31:21" at bounding box center [444, 262] width 301 height 14
click at [563, 262] on div "31:55" at bounding box center [444, 262] width 301 height 14
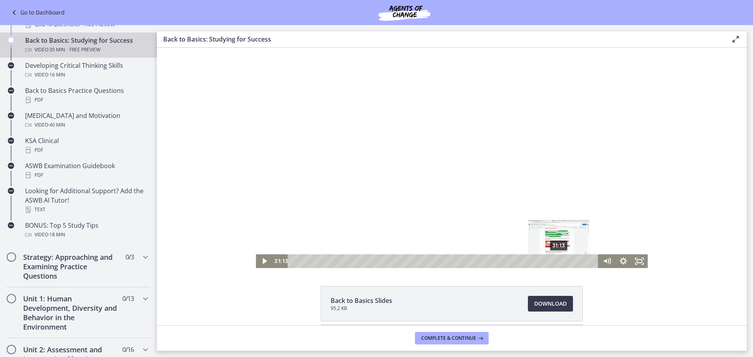
click at [557, 262] on div "31:13" at bounding box center [444, 262] width 301 height 14
click at [262, 261] on icon "Play Video" at bounding box center [264, 261] width 5 height 7
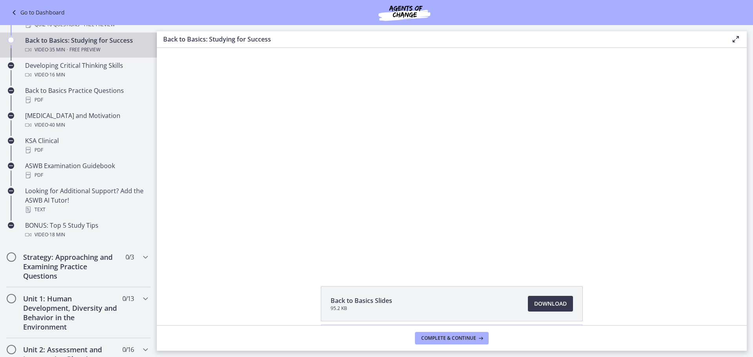
click at [256, 255] on button "Pause" at bounding box center [264, 262] width 16 height 14
click at [698, 164] on div "Click for sound @keyframes VOLUME_SMALL_WAVE_FLASH { 0% { opacity: 0; } 33% { o…" at bounding box center [452, 158] width 590 height 220
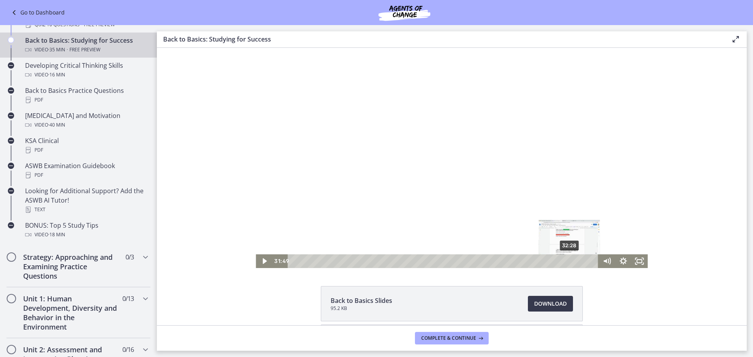
click at [567, 262] on div "32:28" at bounding box center [444, 262] width 301 height 14
click at [474, 219] on div at bounding box center [452, 158] width 392 height 220
click at [481, 172] on div at bounding box center [452, 158] width 392 height 220
click at [379, 187] on div at bounding box center [452, 158] width 392 height 220
click at [386, 196] on div at bounding box center [452, 158] width 392 height 220
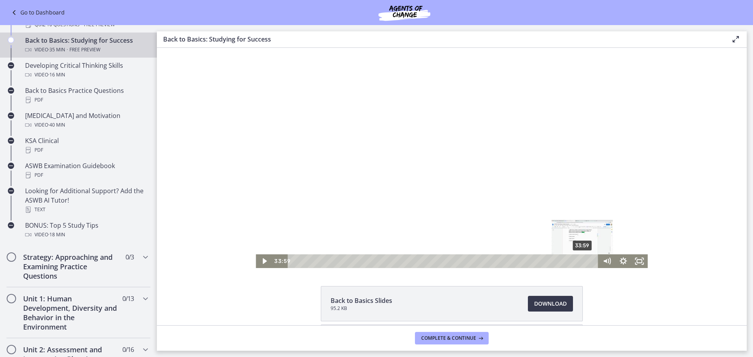
click at [580, 261] on div "33:59" at bounding box center [444, 262] width 301 height 14
click at [585, 262] on div "34:32" at bounding box center [444, 262] width 301 height 14
click at [589, 259] on div "35:03" at bounding box center [444, 262] width 301 height 14
click at [561, 186] on div at bounding box center [452, 158] width 392 height 220
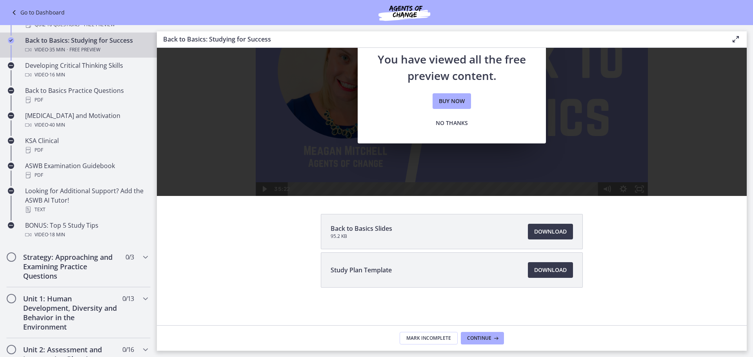
scroll to position [0, 0]
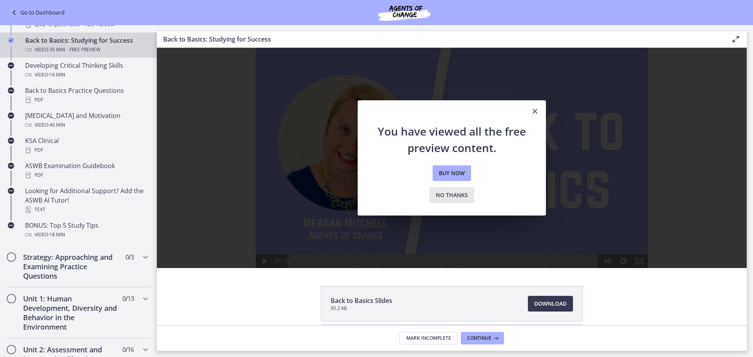
click at [456, 194] on span "No thanks" at bounding box center [452, 195] width 32 height 9
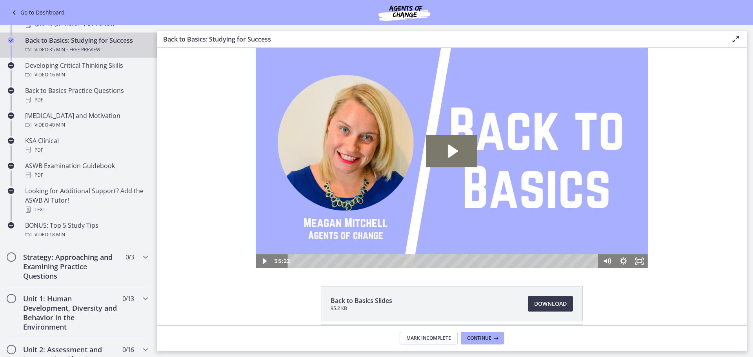
click at [38, 13] on link "Go to Dashboard" at bounding box center [36, 12] width 55 height 9
